Goal: Book appointment/travel/reservation

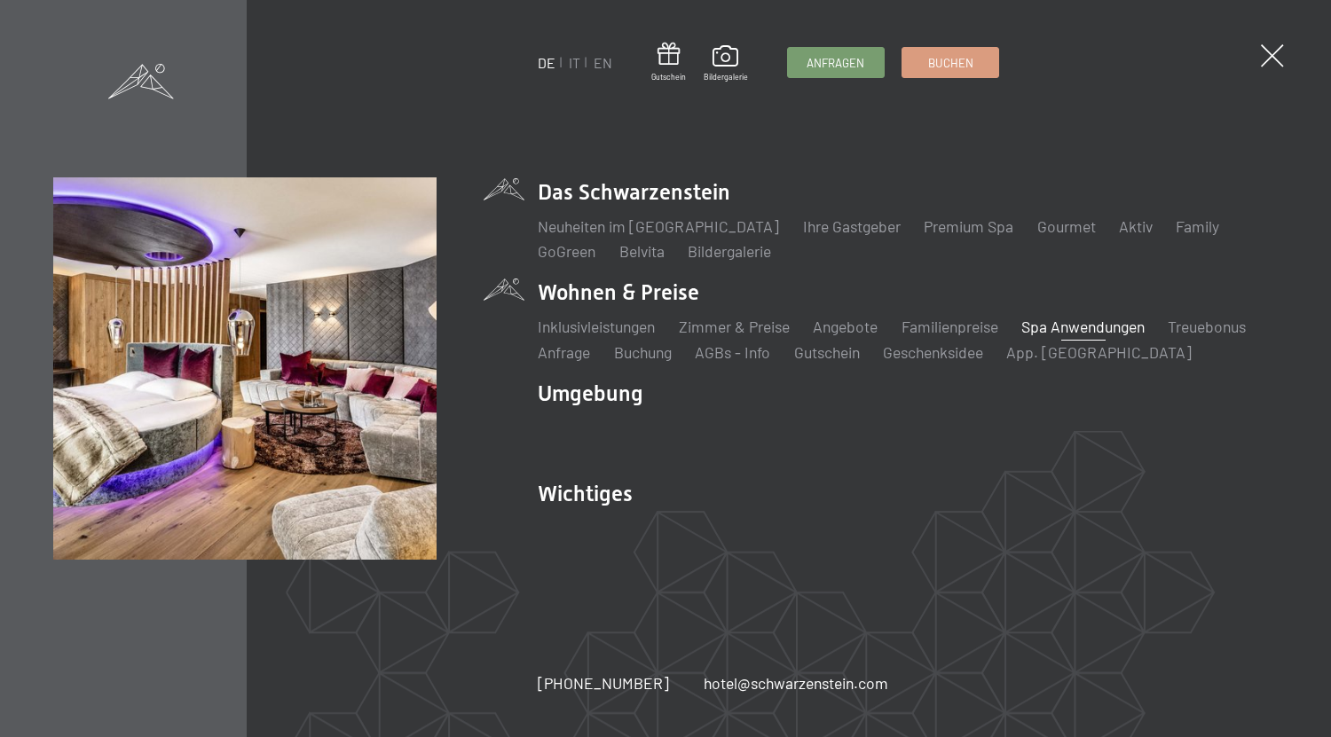
click at [1059, 333] on link "Spa Anwendungen" at bounding box center [1082, 327] width 123 height 20
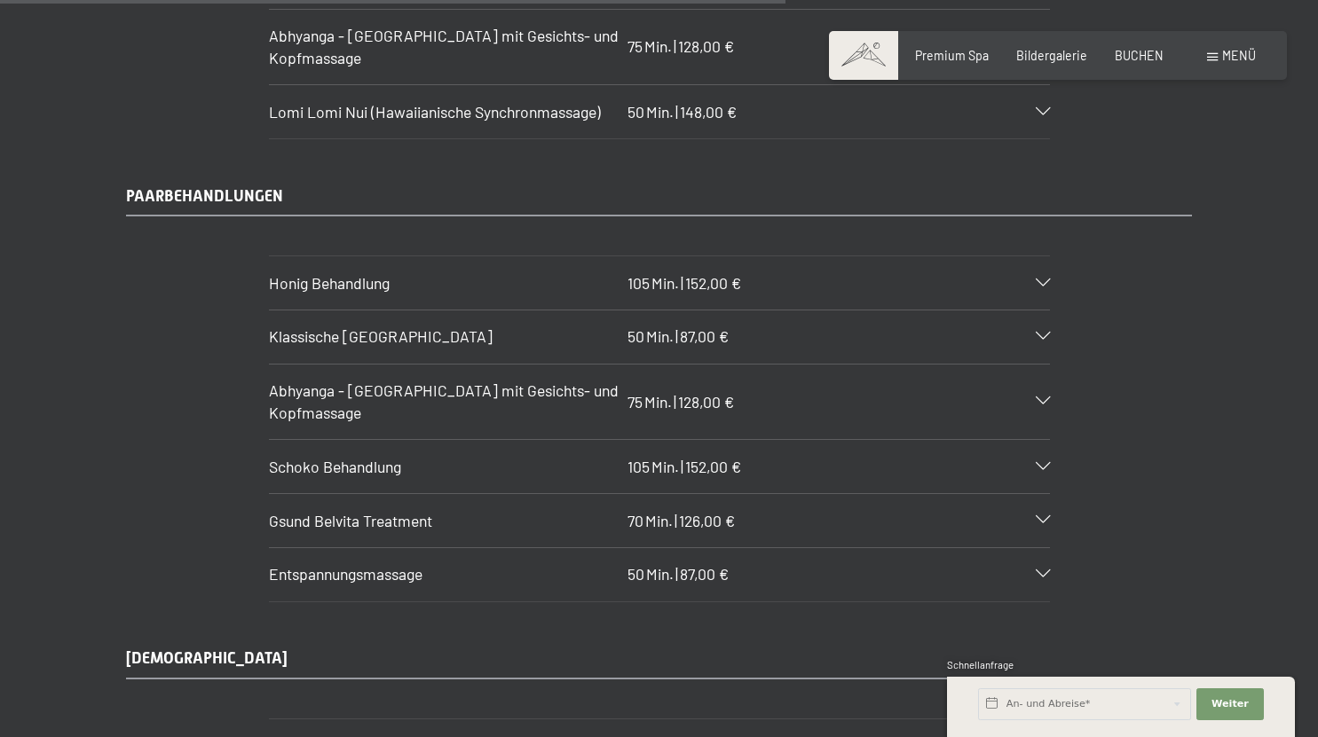
scroll to position [7417, 0]
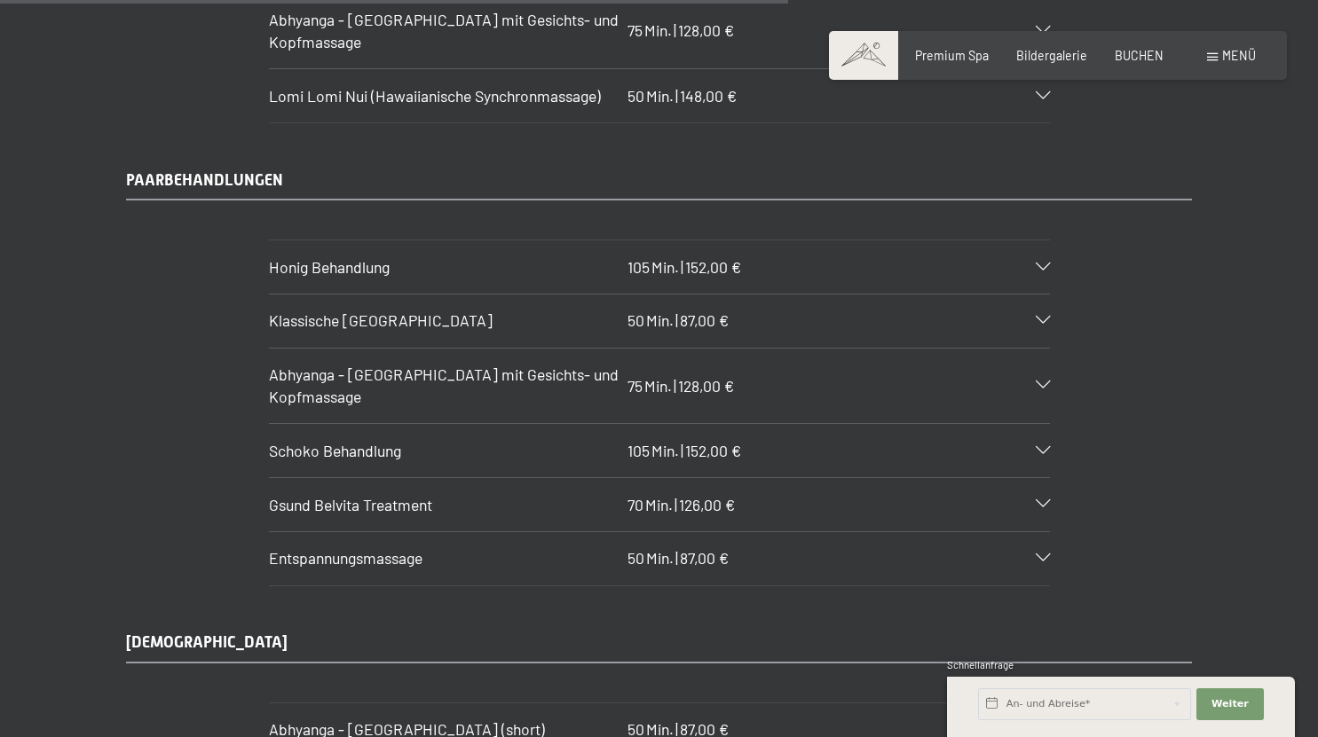
click at [496, 389] on h3 "Abhyanga - Ganzkörpermassage mit Gesichts- und Kopfmassage" at bounding box center [444, 385] width 351 height 43
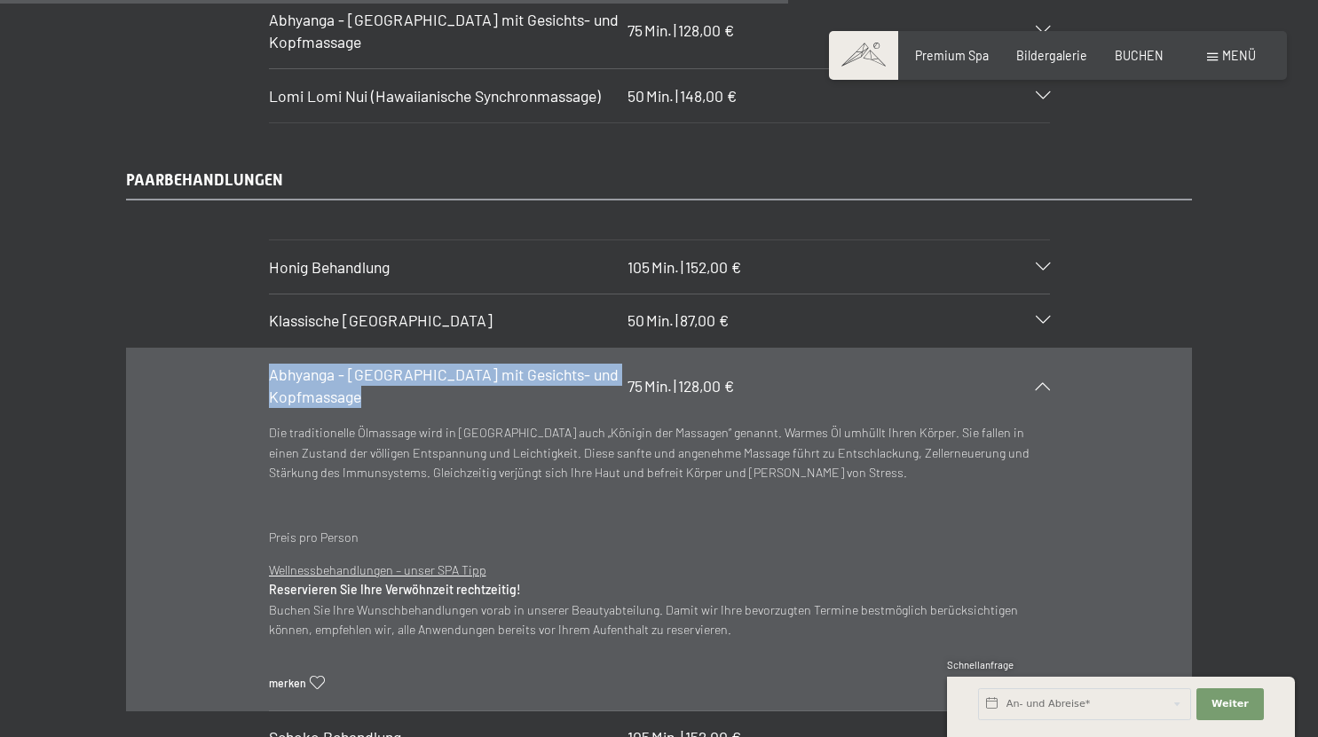
drag, startPoint x: 366, startPoint y: 388, endPoint x: 270, endPoint y: 363, distance: 99.0
click at [270, 364] on h3 "Abhyanga - Ganzkörpermassage mit Gesichts- und Kopfmassage" at bounding box center [444, 385] width 351 height 43
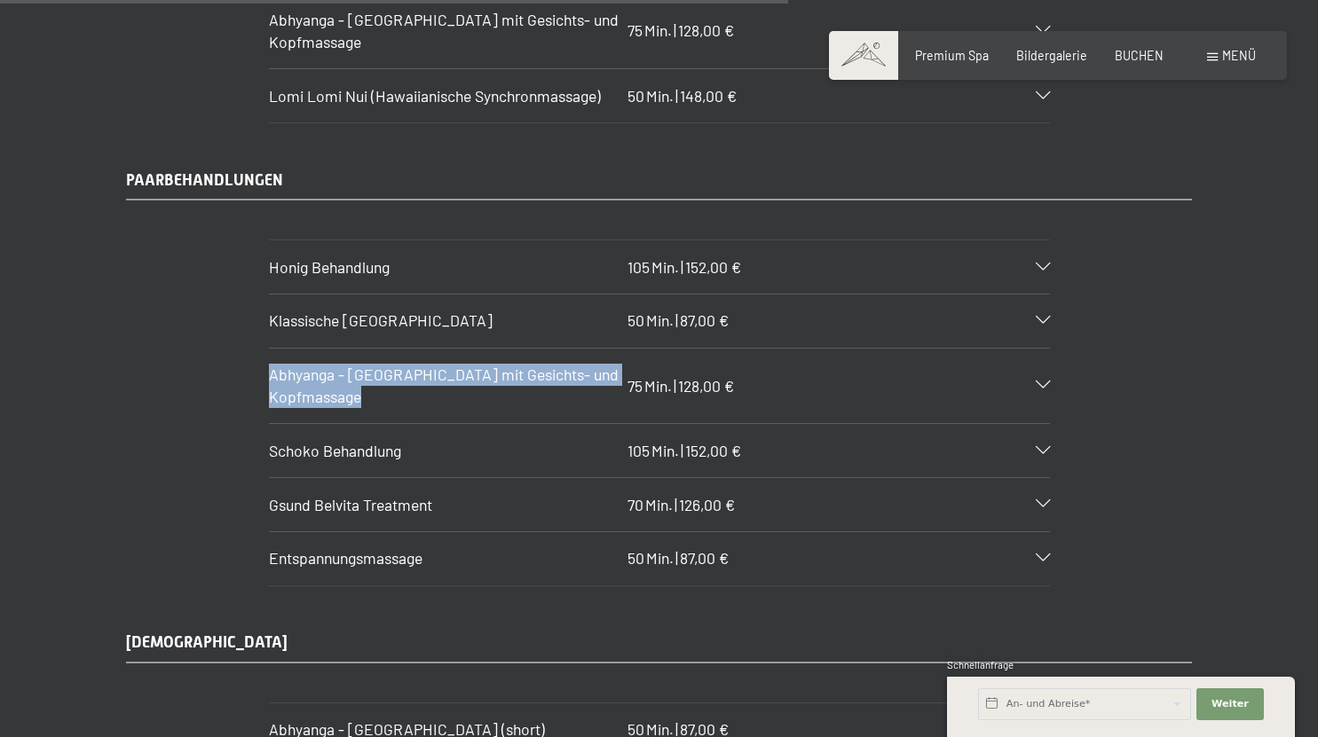
copy span "Abhyanga - Ganzkörpermassage mit Gesichts- und Kopfmassage"
